Goal: Task Accomplishment & Management: Manage account settings

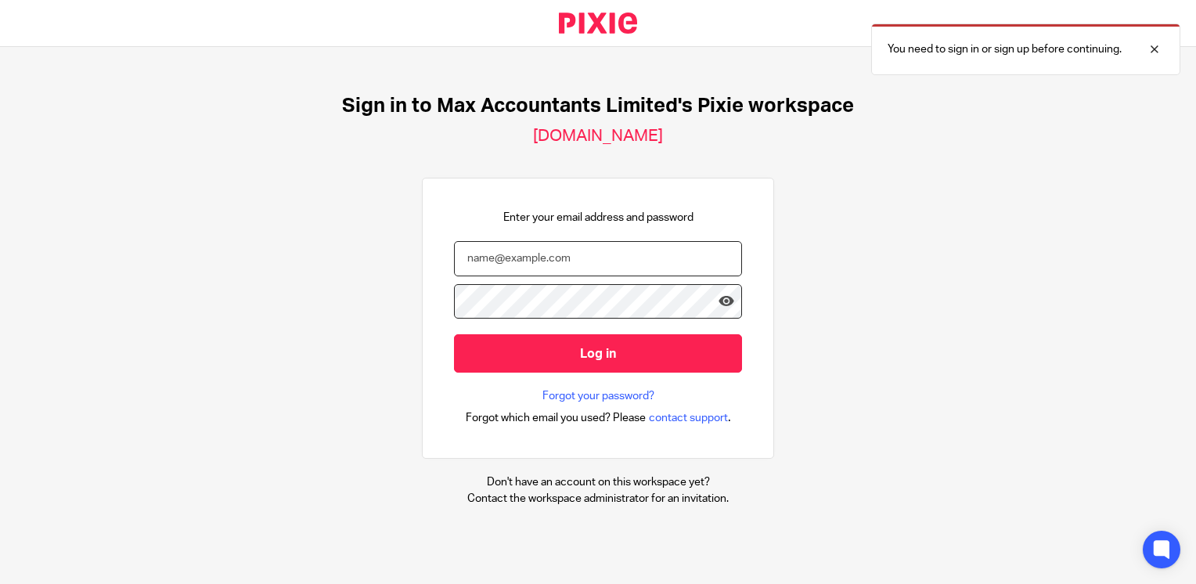
click at [586, 260] on input "email" at bounding box center [598, 258] width 288 height 35
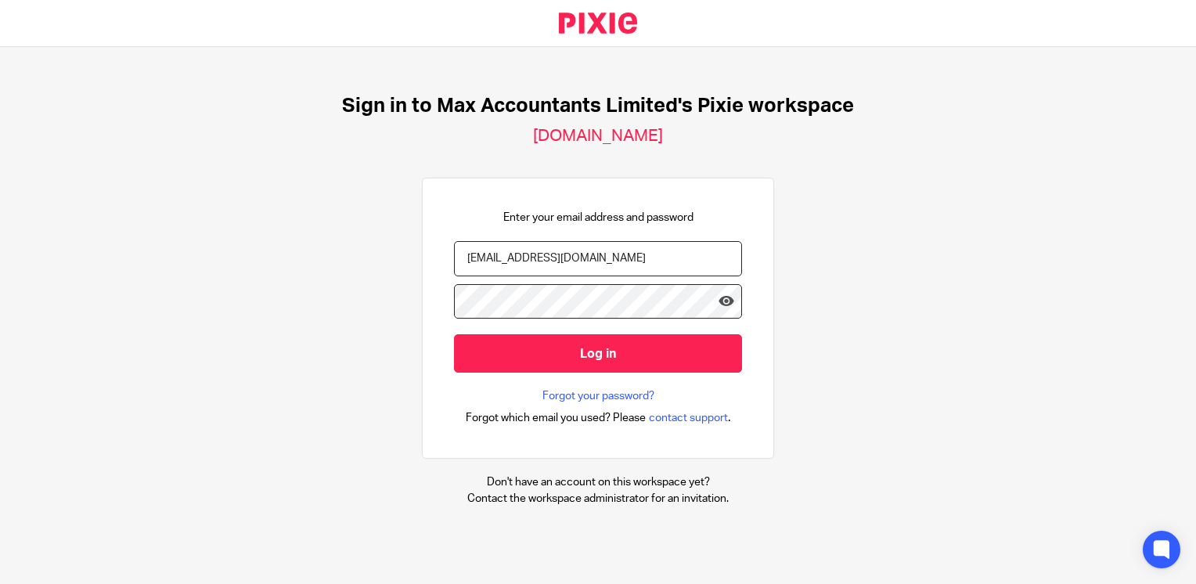
type input "[EMAIL_ADDRESS][DOMAIN_NAME]"
click at [454, 334] on input "Log in" at bounding box center [598, 353] width 288 height 38
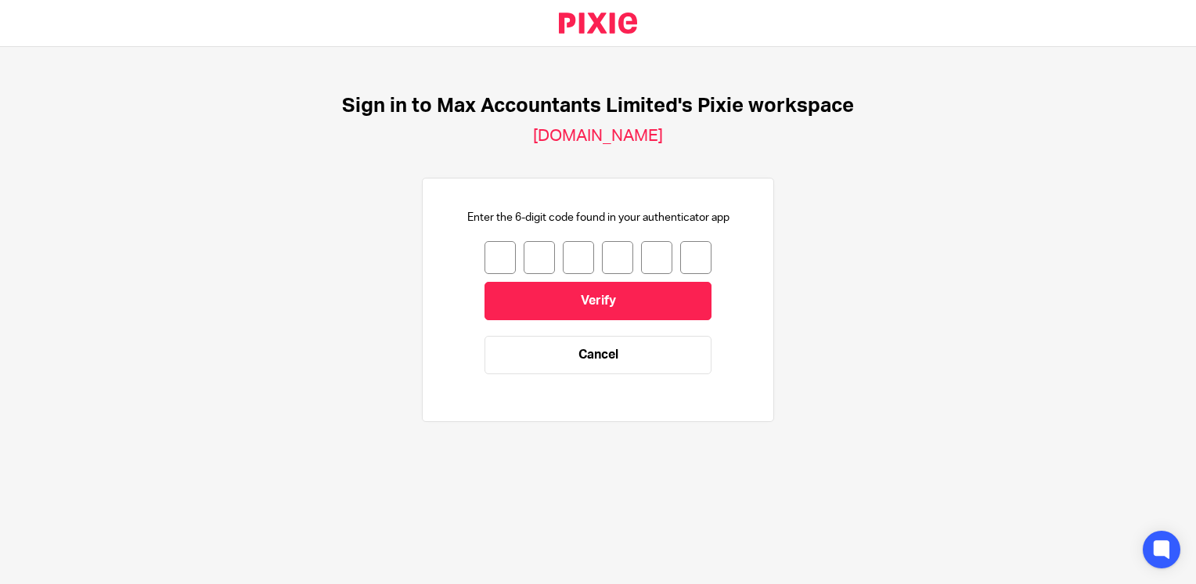
click at [487, 256] on input "number" at bounding box center [500, 257] width 31 height 33
type input "6"
type input "7"
type input "9"
type input "6"
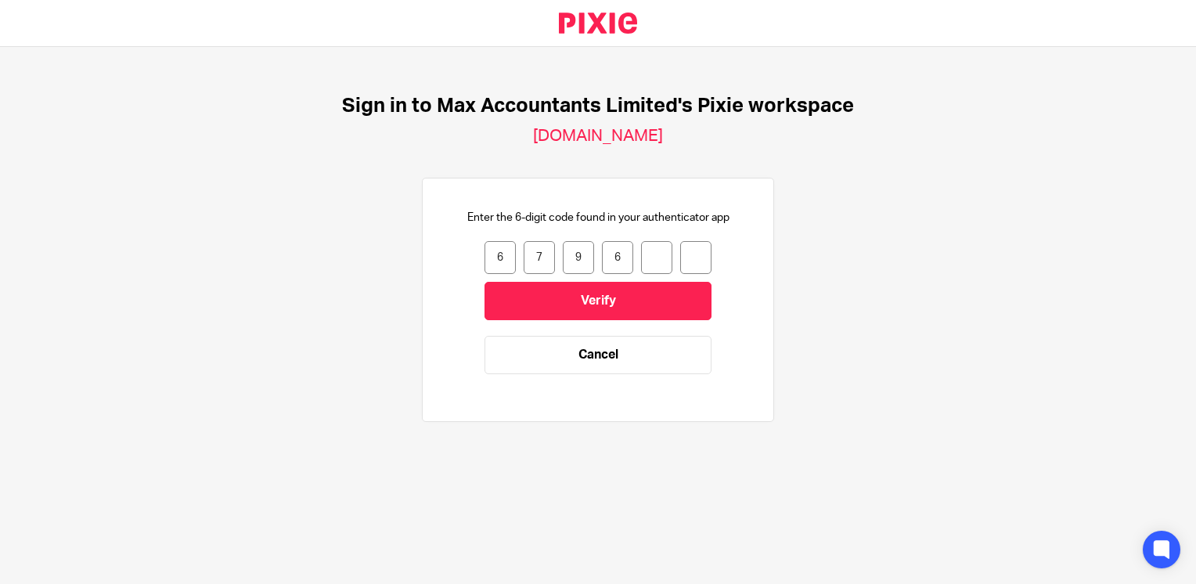
type input "7"
type input "5"
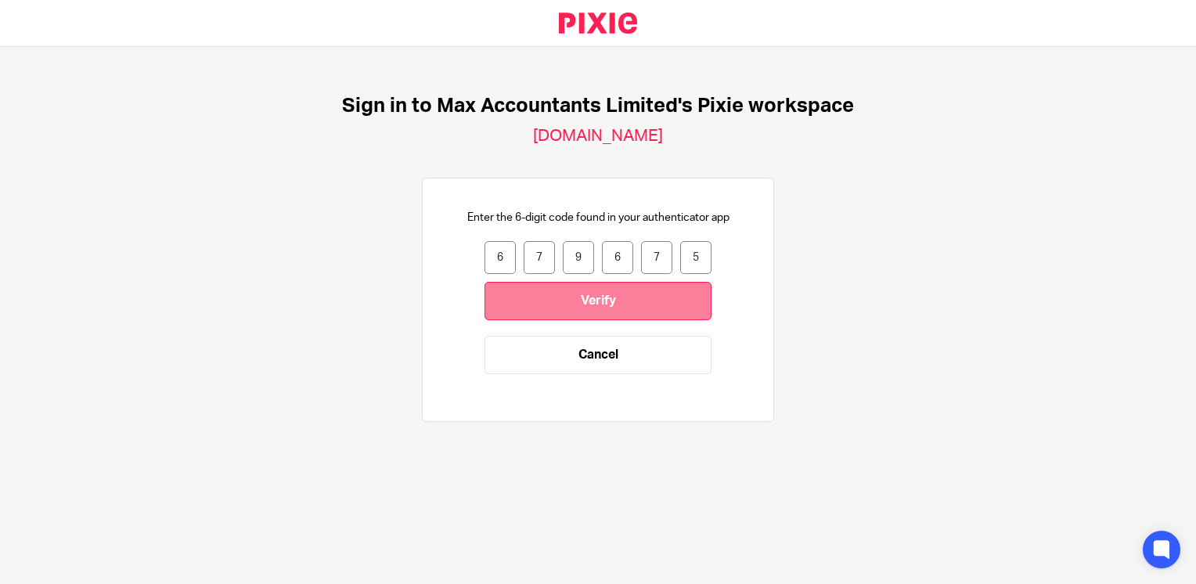
click at [523, 299] on input "Verify" at bounding box center [598, 301] width 227 height 38
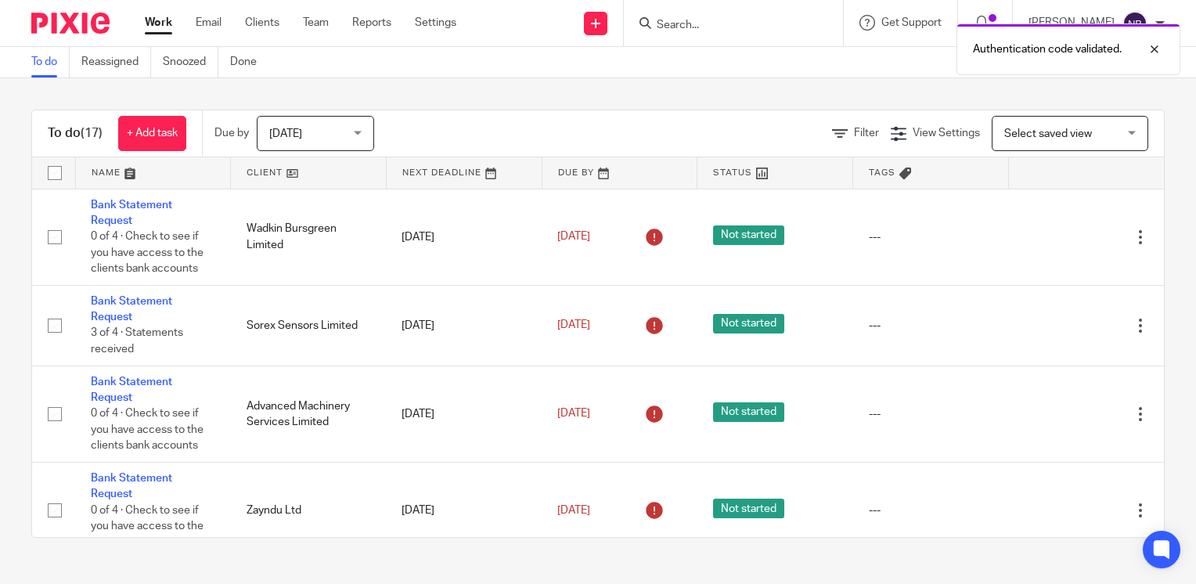
click at [251, 175] on link at bounding box center [308, 172] width 155 height 31
